Goal: Participate in discussion: Engage in conversation with other users on a specific topic

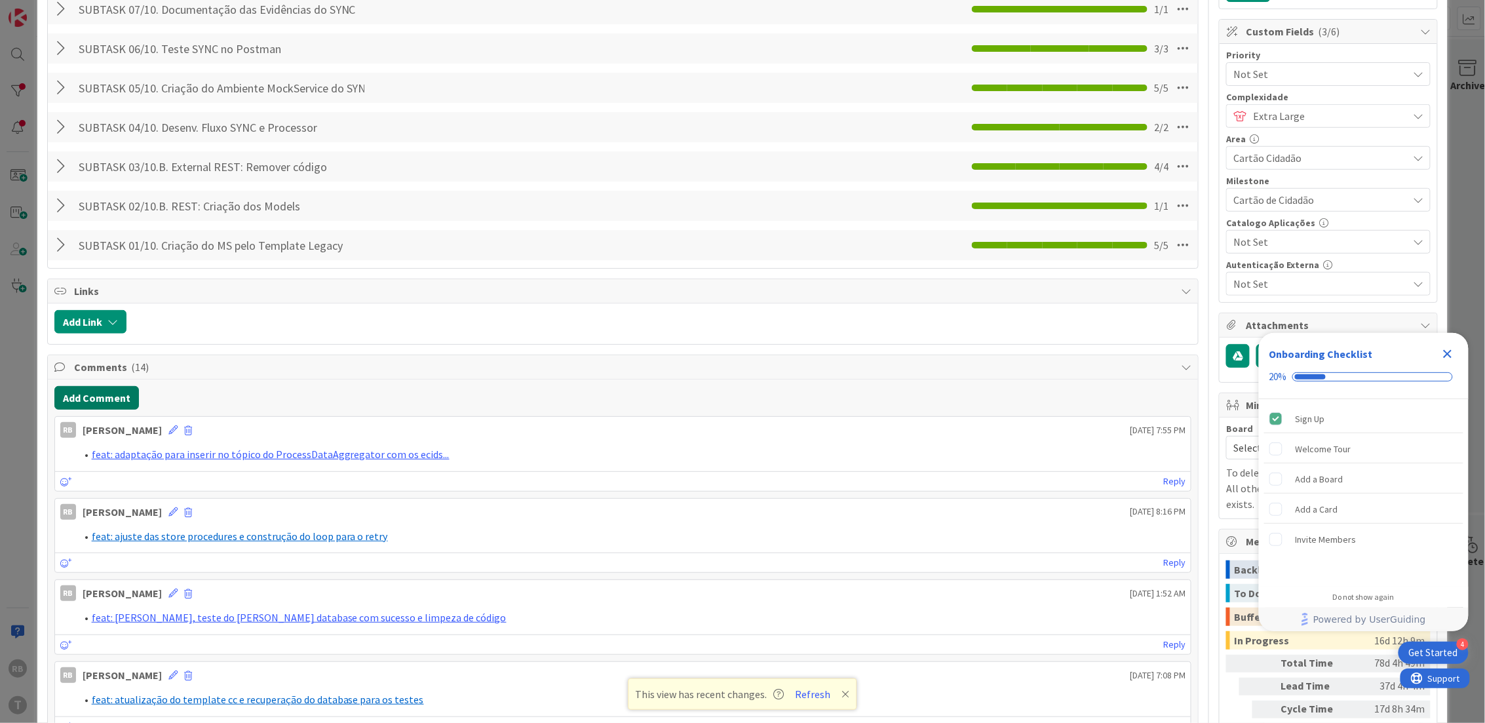
scroll to position [349, 0]
click at [109, 397] on button "Add Comment" at bounding box center [96, 397] width 85 height 24
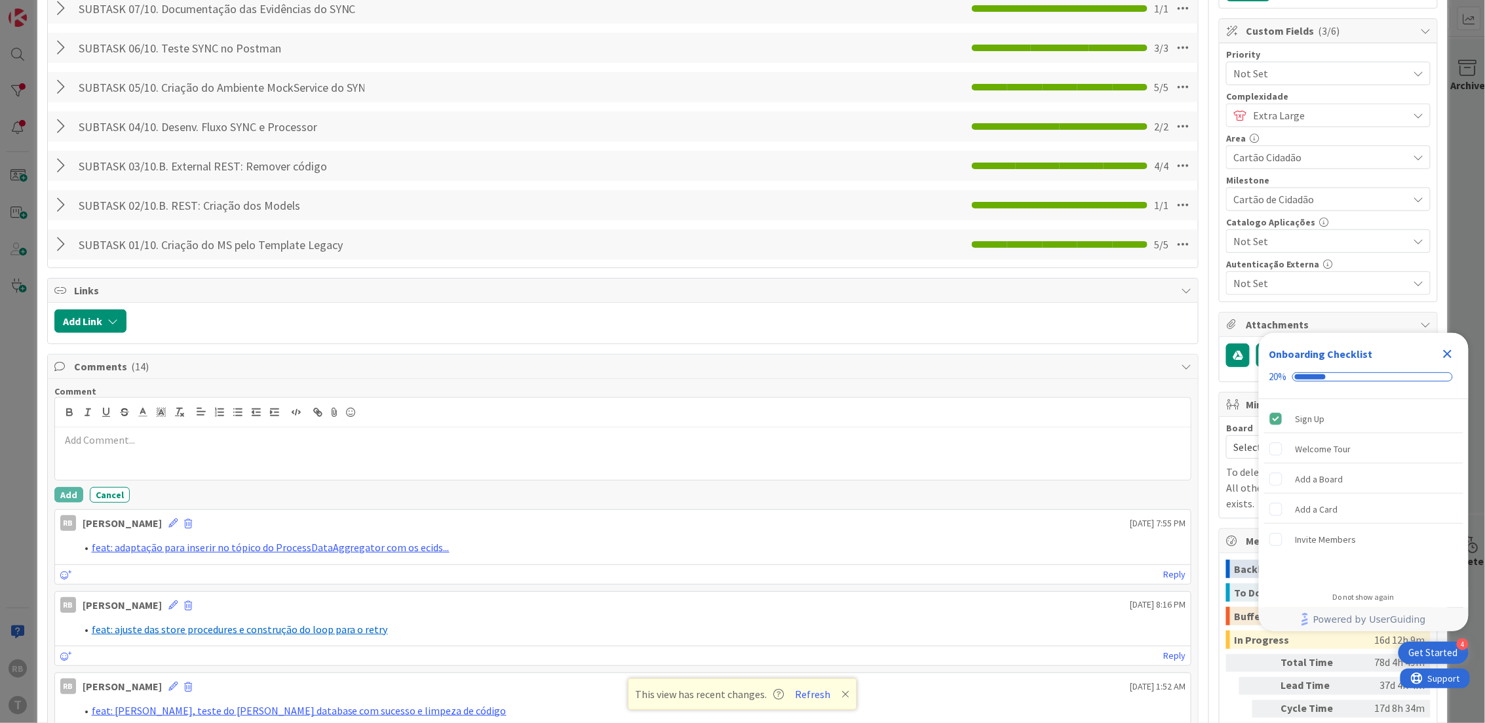
click at [139, 440] on p at bounding box center [623, 439] width 1126 height 15
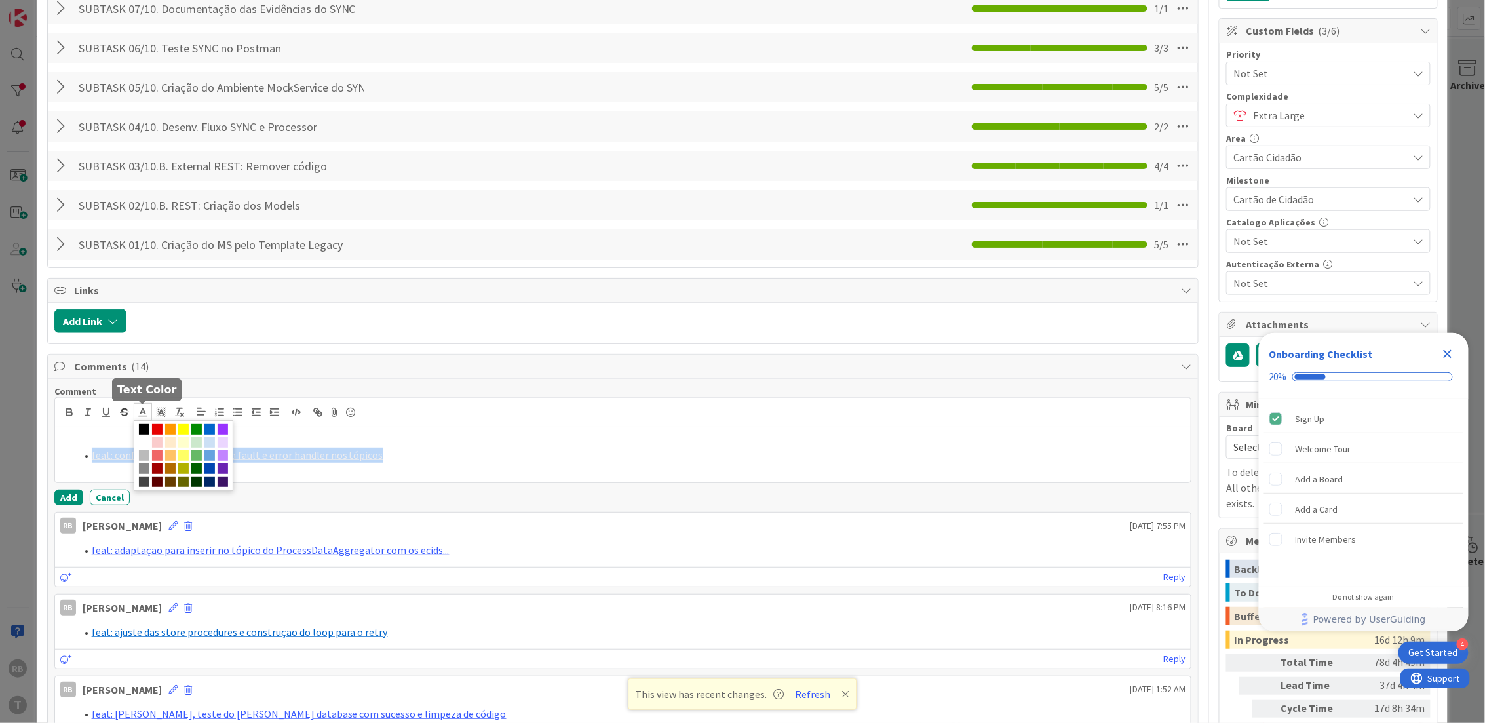
click at [141, 410] on polyline at bounding box center [142, 410] width 5 height 5
click at [212, 426] on span at bounding box center [209, 429] width 10 height 10
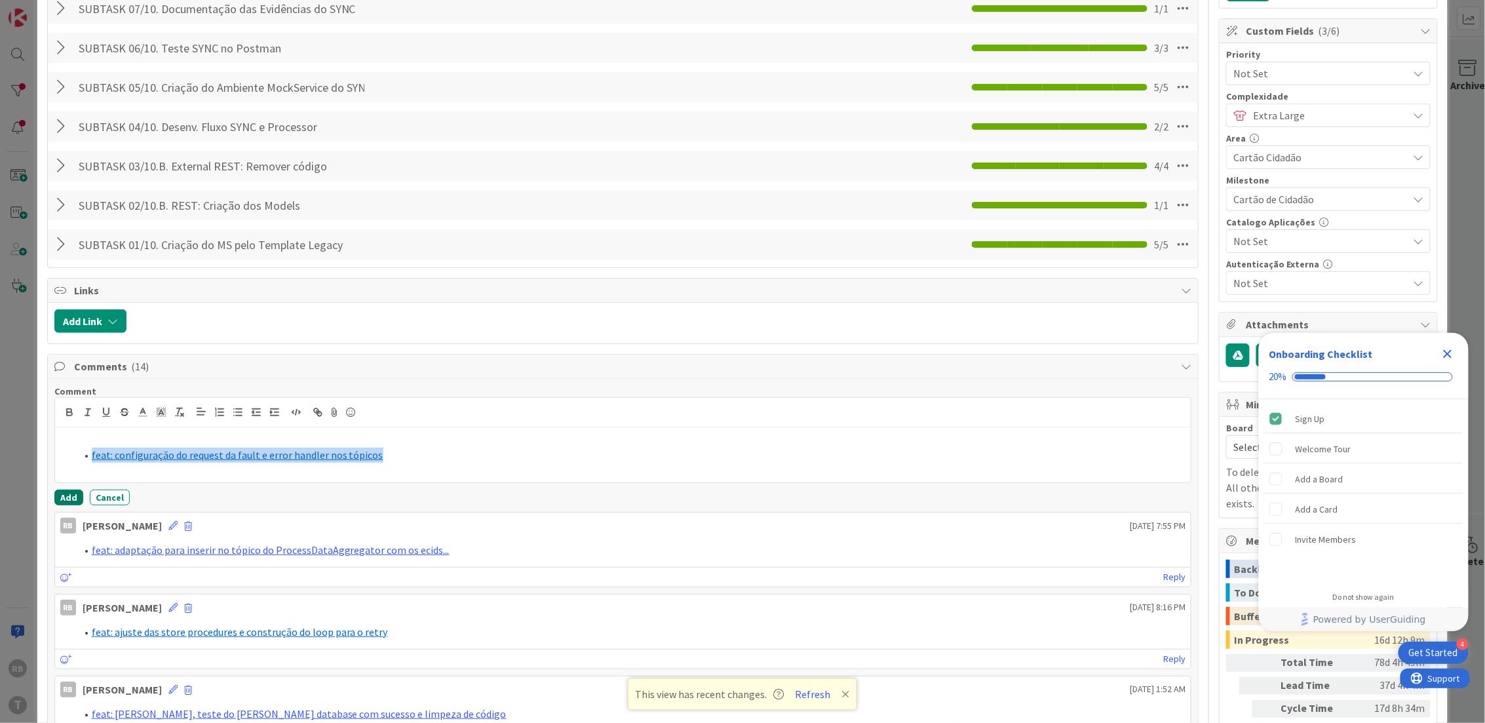
click at [71, 492] on button "Add" at bounding box center [68, 497] width 29 height 16
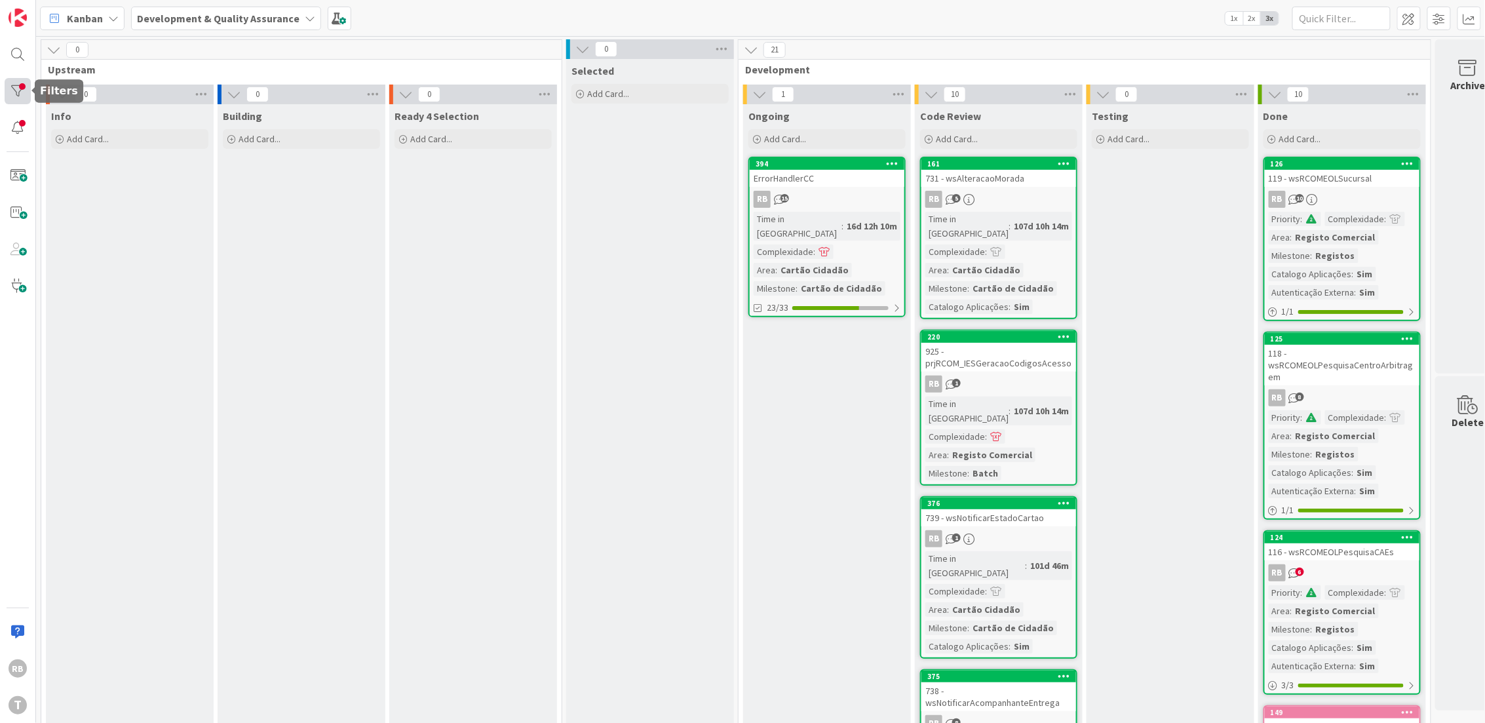
click at [11, 94] on div at bounding box center [18, 91] width 26 height 26
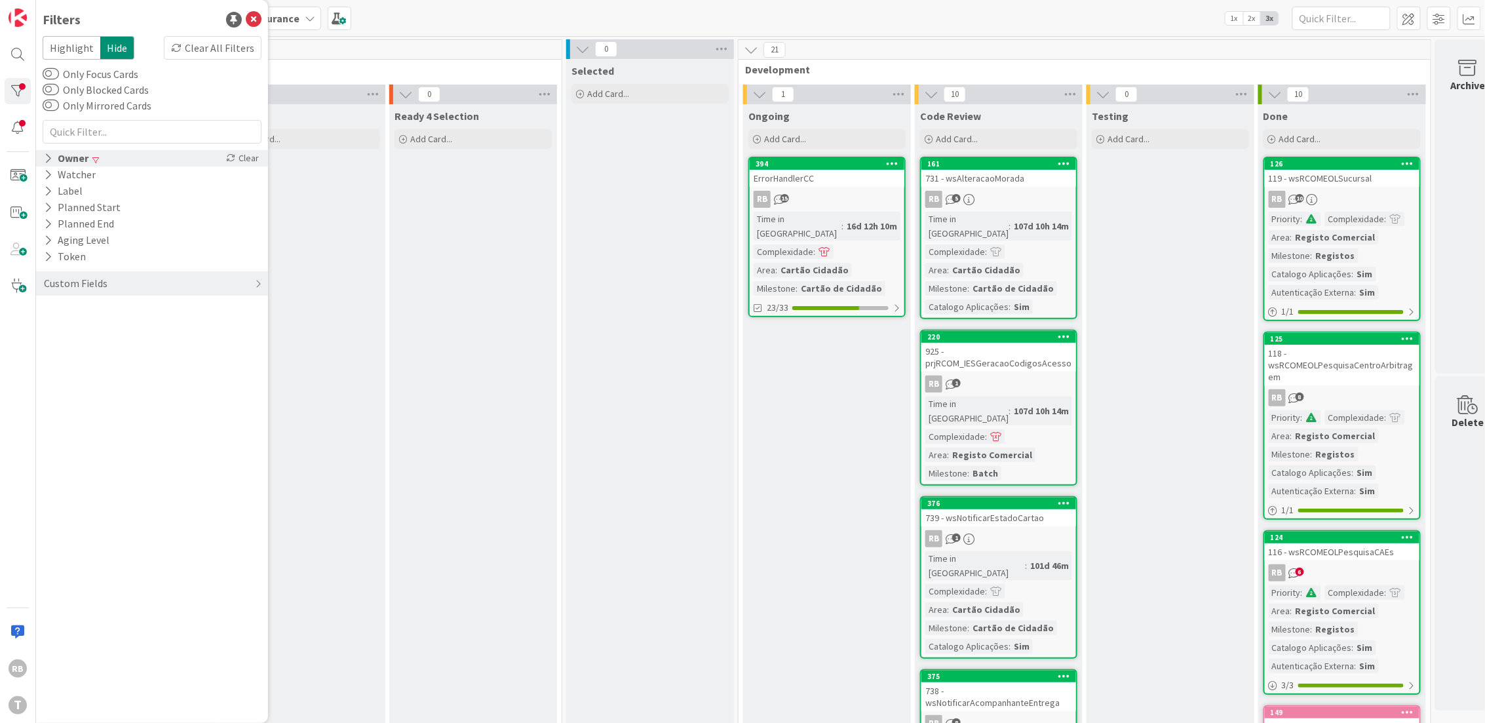
click at [78, 153] on div "Owner" at bounding box center [66, 158] width 47 height 16
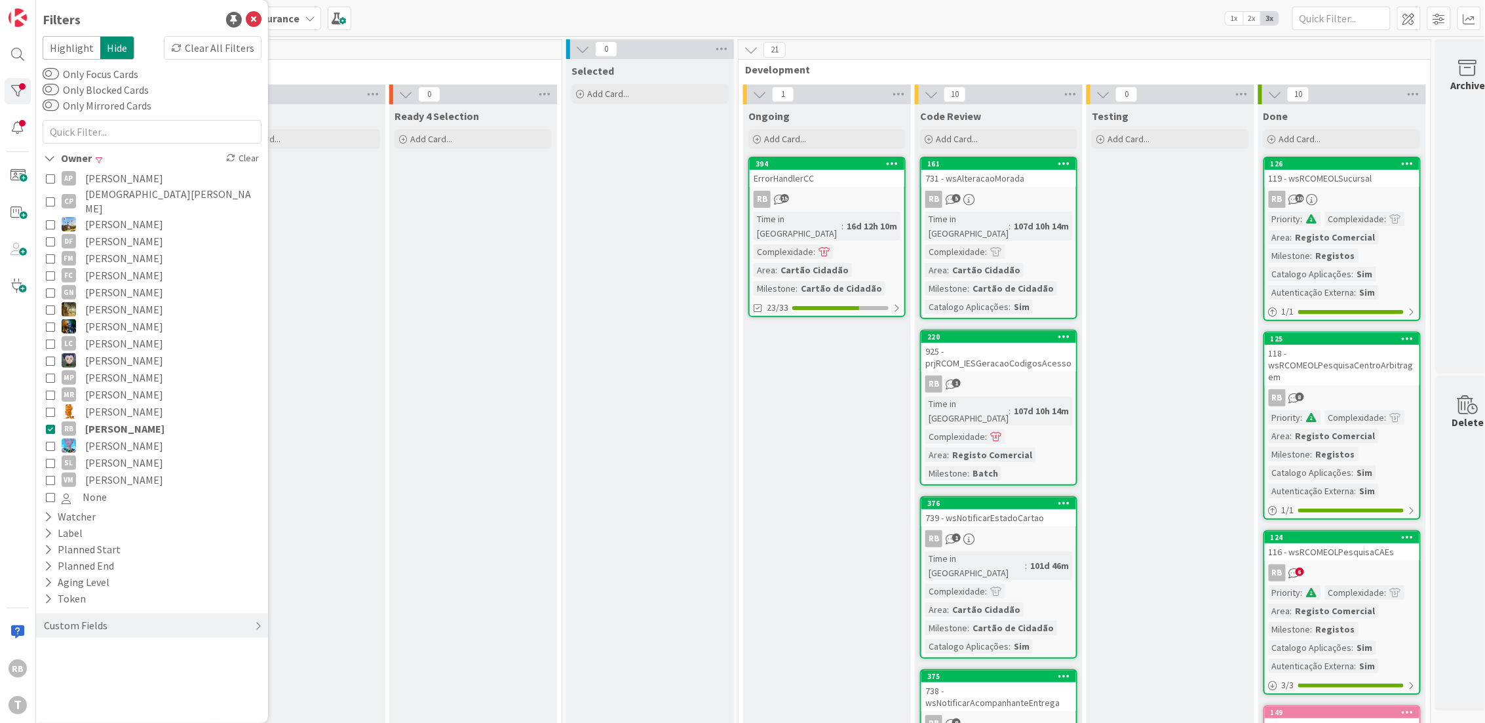
click at [48, 424] on icon at bounding box center [50, 428] width 9 height 9
